Goal: Information Seeking & Learning: Learn about a topic

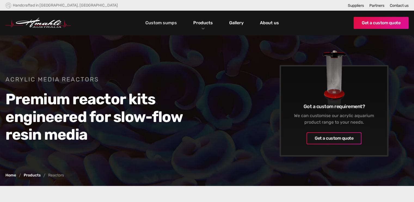
click at [168, 21] on link "Custom sumps" at bounding box center [161, 22] width 34 height 9
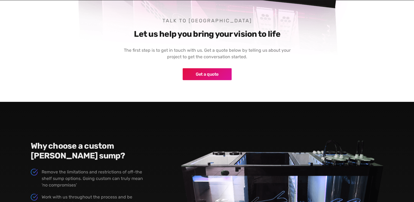
scroll to position [399, 0]
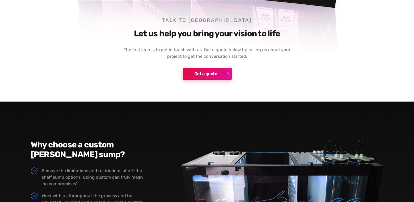
click at [204, 68] on link "Get a quote" at bounding box center [207, 74] width 49 height 12
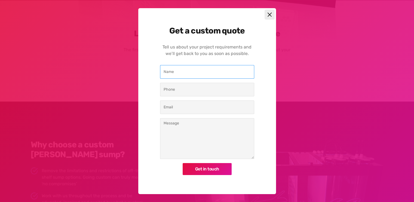
click at [203, 70] on input "Custom Quote Modal" at bounding box center [207, 72] width 94 height 14
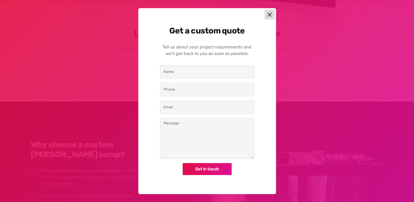
drag, startPoint x: 265, startPoint y: 20, endPoint x: 268, endPoint y: 16, distance: 5.0
click at [268, 16] on div "Get a custom quote Tell us about your project requirements and we’ll get back t…" at bounding box center [207, 101] width 138 height 186
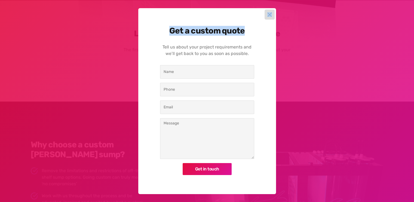
click at [268, 16] on img at bounding box center [269, 14] width 5 height 5
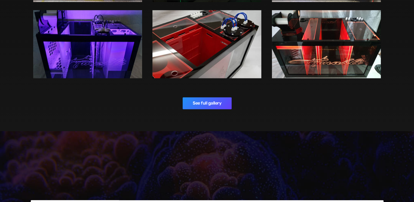
scroll to position [902, 0]
click at [218, 97] on link "See full gallery" at bounding box center [207, 103] width 49 height 12
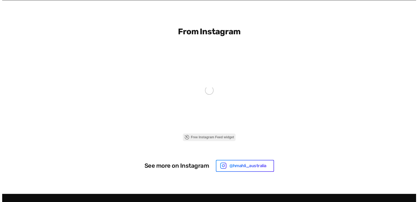
scroll to position [138, 0]
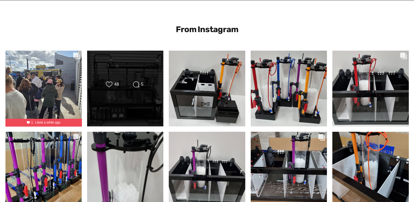
click at [141, 94] on div "Likes Count 48 Comments Count 5" at bounding box center [124, 88] width 61 height 15
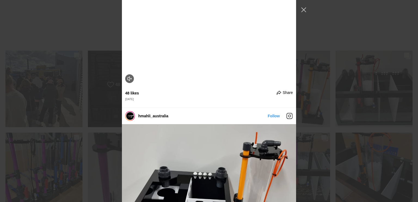
scroll to position [99, 0]
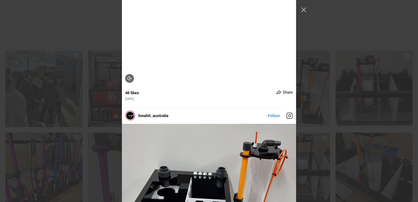
click at [249, 86] on video "Instagram Feed popup" at bounding box center [209, 42] width 174 height 87
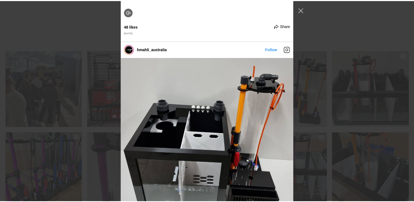
scroll to position [165, 0]
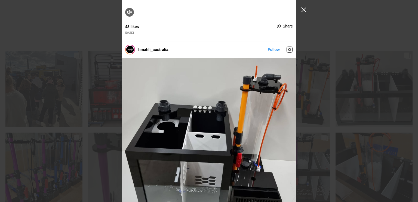
click at [300, 12] on button "Close Instagram Feed Popup" at bounding box center [303, 9] width 9 height 9
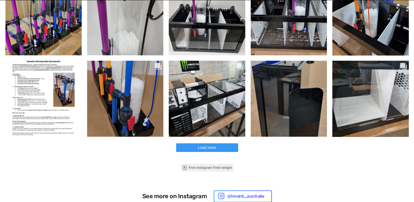
scroll to position [291, 0]
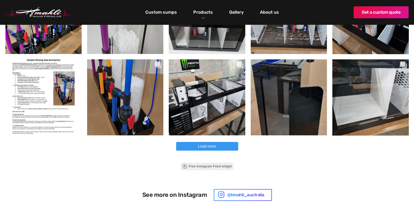
click at [224, 147] on button "Load more" at bounding box center [207, 146] width 62 height 9
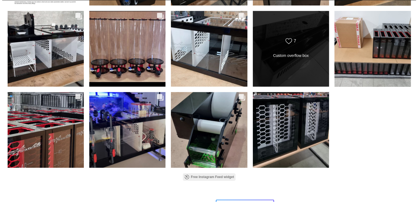
scroll to position [422, 0]
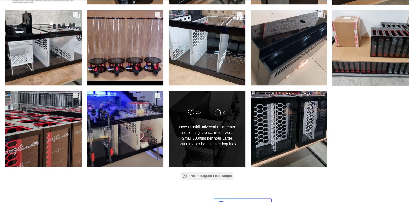
click at [210, 125] on div "New Hmahli universal roller mats are coming soon.... in to sizes.. Small 7000lt…" at bounding box center [206, 135] width 61 height 23
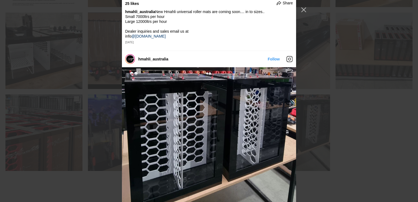
scroll to position [2350, 0]
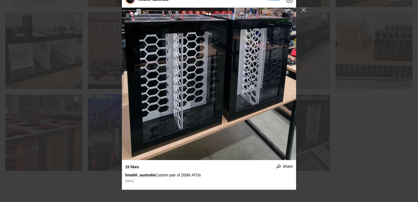
scroll to position [2420, 0]
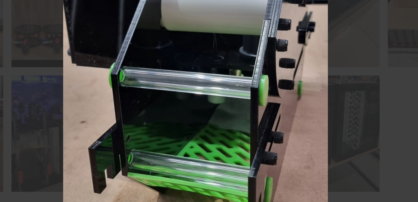
scroll to position [421, 0]
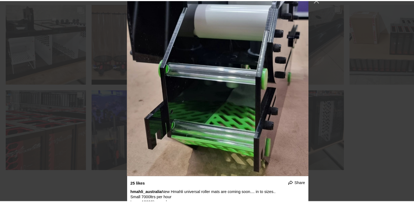
scroll to position [421, 0]
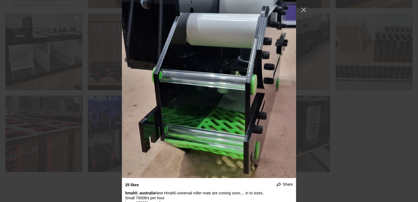
click at [306, 10] on button "Close Instagram Feed Popup" at bounding box center [303, 9] width 9 height 9
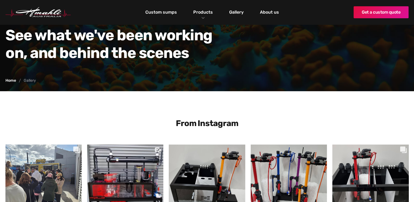
scroll to position [0, 0]
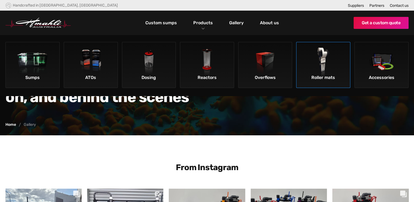
click at [319, 68] on img at bounding box center [323, 63] width 31 height 31
